Goal: Task Accomplishment & Management: Use online tool/utility

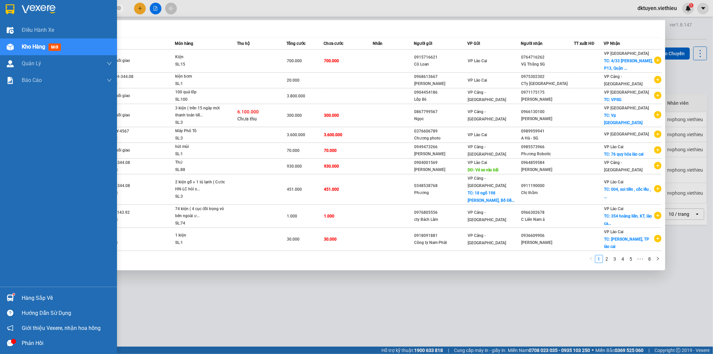
drag, startPoint x: 76, startPoint y: 5, endPoint x: 89, endPoint y: 4, distance: 12.7
click at [9, 5] on section "Kết quả tìm kiếm ( 78 ) Bộ lọc Mã ĐH Trạng thái Món hàng Thu hộ Tổng cước Chưa …" at bounding box center [356, 177] width 713 height 354
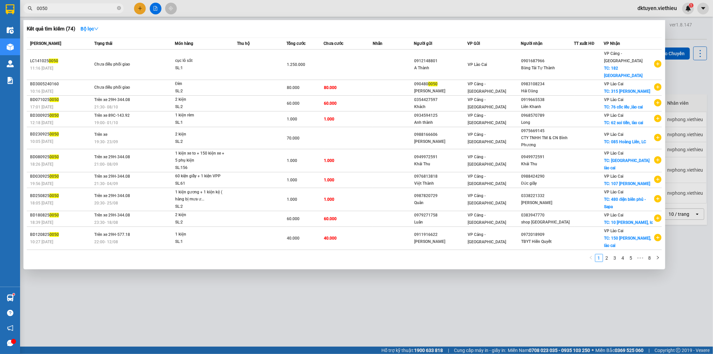
type input "0050"
drag, startPoint x: 280, startPoint y: 290, endPoint x: 242, endPoint y: 228, distance: 72.4
click at [275, 286] on div at bounding box center [356, 177] width 713 height 354
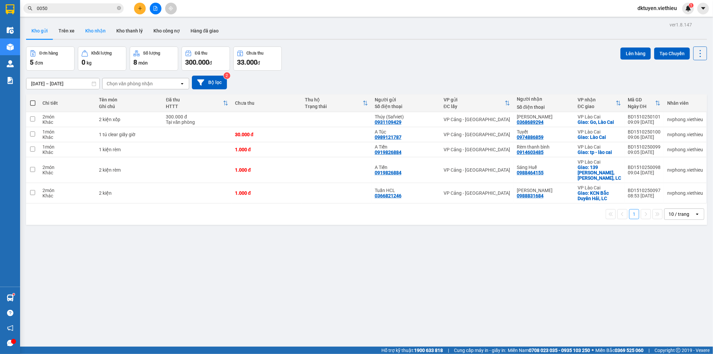
click at [98, 31] on button "Kho nhận" at bounding box center [95, 31] width 31 height 16
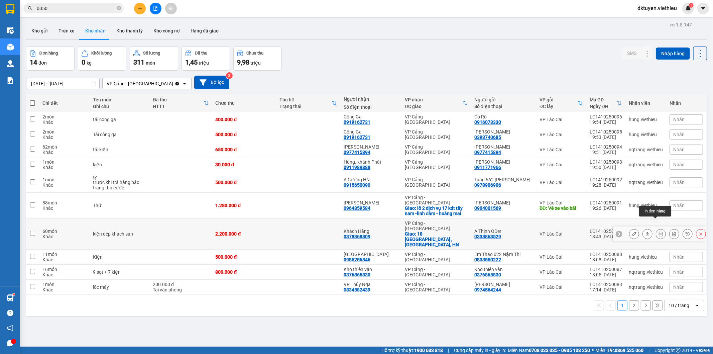
click at [658, 231] on icon at bounding box center [660, 233] width 5 height 5
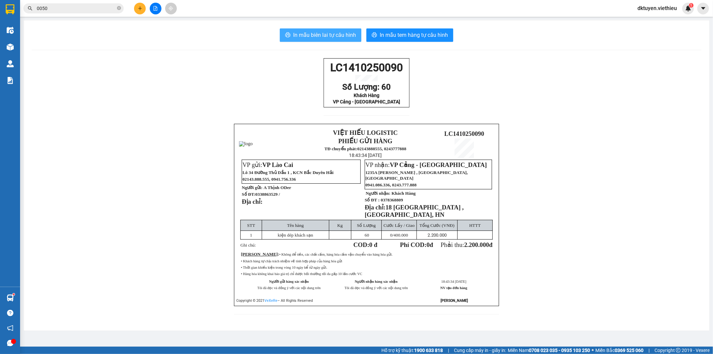
click at [340, 37] on span "In mẫu biên lai tự cấu hình" at bounding box center [324, 35] width 63 height 8
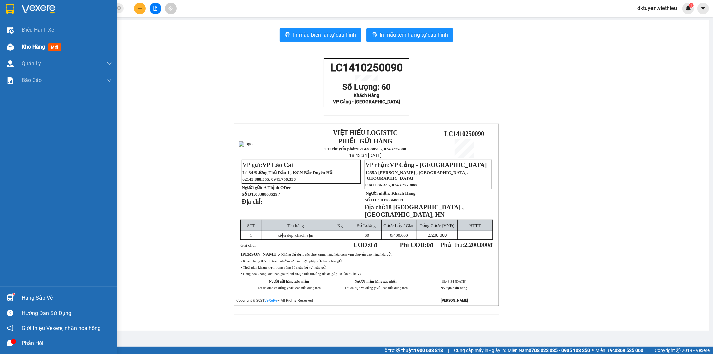
click at [32, 48] on span "Kho hàng" at bounding box center [33, 46] width 23 height 6
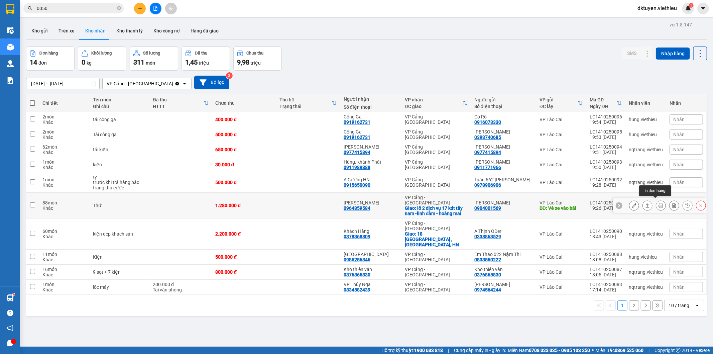
click at [658, 203] on icon at bounding box center [660, 205] width 5 height 5
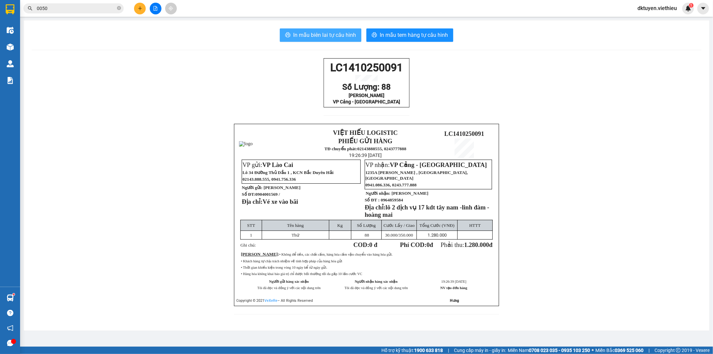
click at [334, 35] on span "In mẫu biên lai tự cấu hình" at bounding box center [324, 35] width 63 height 8
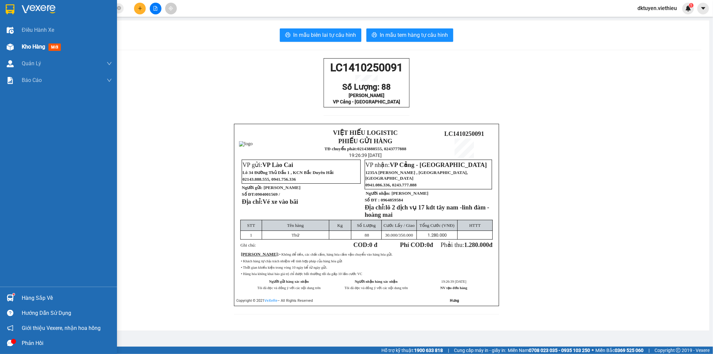
click at [35, 48] on span "Kho hàng" at bounding box center [33, 46] width 23 height 6
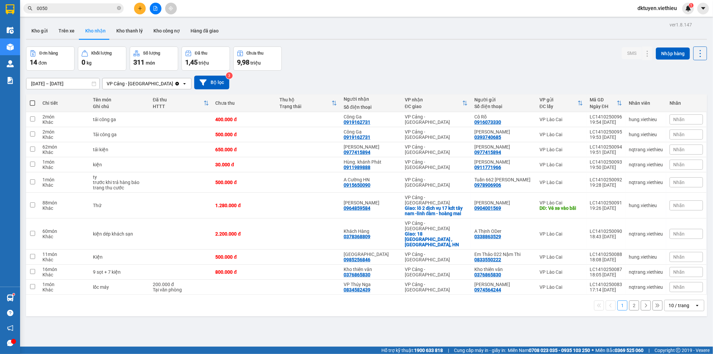
click at [670, 302] on div "10 / trang" at bounding box center [678, 305] width 21 height 7
click at [672, 274] on span "100 / trang" at bounding box center [676, 275] width 24 height 7
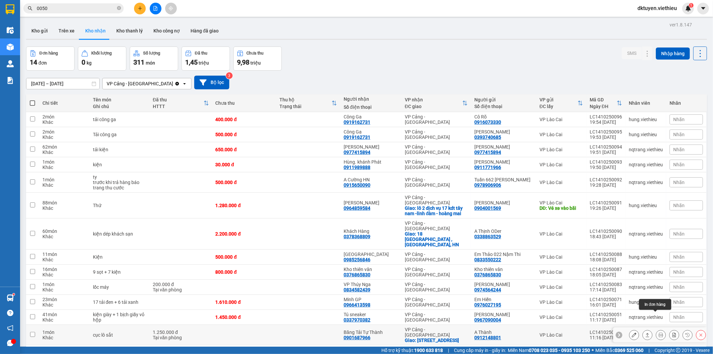
click at [658, 332] on icon at bounding box center [660, 334] width 5 height 5
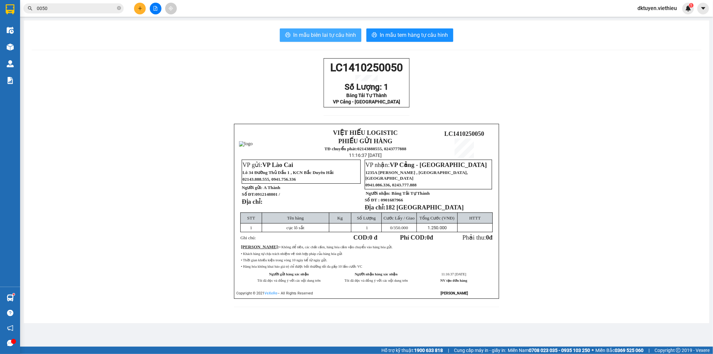
click at [334, 38] on span "In mẫu biên lai tự cấu hình" at bounding box center [324, 35] width 63 height 8
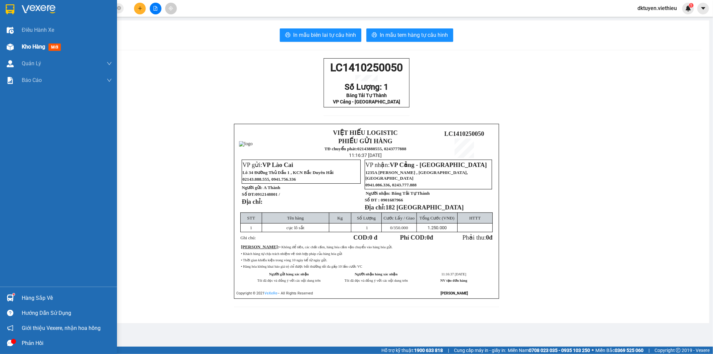
click at [29, 47] on span "Kho hàng" at bounding box center [33, 46] width 23 height 6
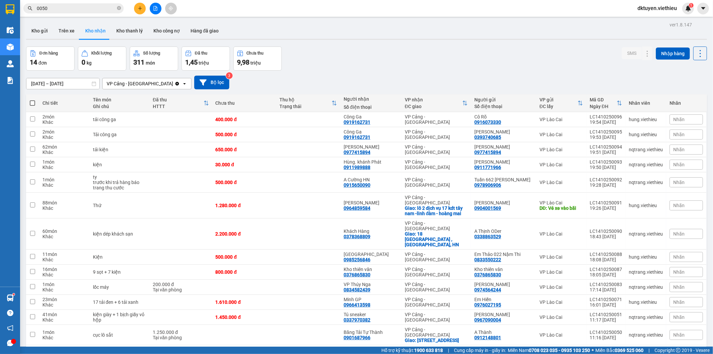
click at [428, 61] on div "Đơn hàng 14 đơn Khối lượng 0 kg Số lượng 311 món Đã thu 1,45 triệu Chưa thu 9,9…" at bounding box center [366, 58] width 681 height 24
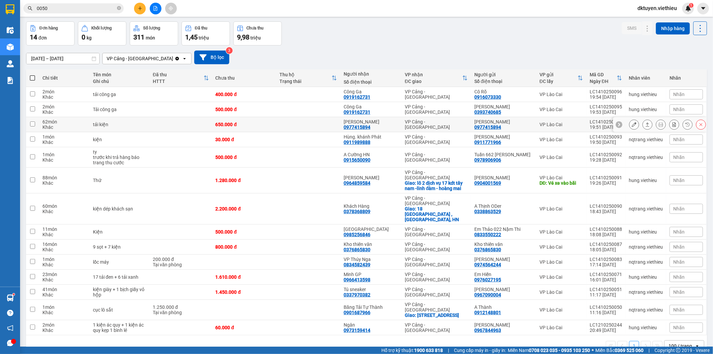
scroll to position [31, 0]
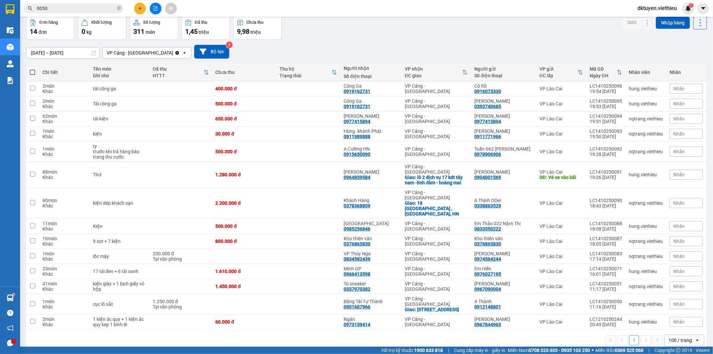
click at [174, 53] on icon "Clear value" at bounding box center [176, 52] width 5 height 5
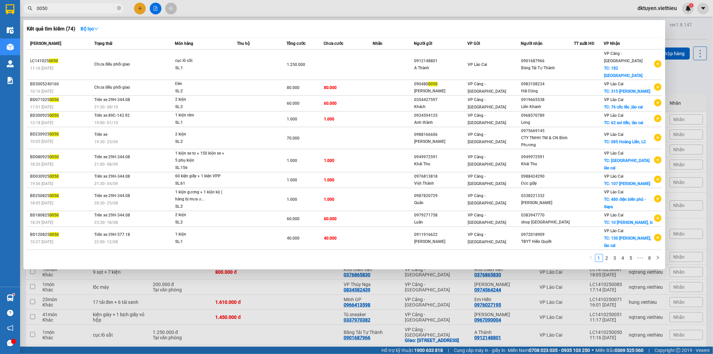
drag, startPoint x: 71, startPoint y: 8, endPoint x: 61, endPoint y: 10, distance: 9.2
click at [61, 10] on input "0050" at bounding box center [76, 8] width 79 height 7
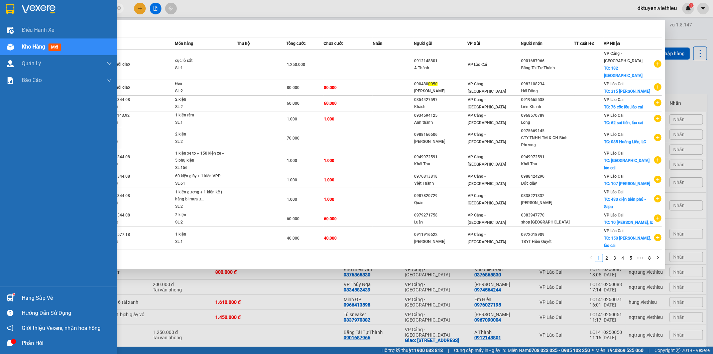
drag, startPoint x: 61, startPoint y: 9, endPoint x: 0, endPoint y: 5, distance: 61.3
click at [0, 5] on section "Kết quả tìm kiếm ( 74 ) Bộ lọc Mã ĐH Trạng thái Món hàng Thu hộ Tổng cước Chưa …" at bounding box center [356, 177] width 713 height 354
